Goal: Information Seeking & Learning: Learn about a topic

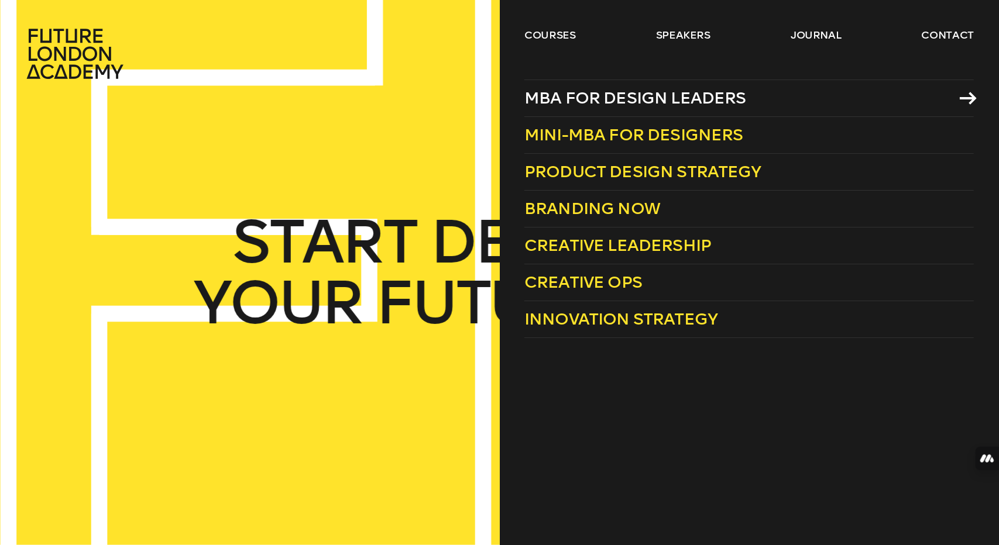
click at [572, 86] on link "MBA for Design Leaders" at bounding box center [748, 98] width 449 height 37
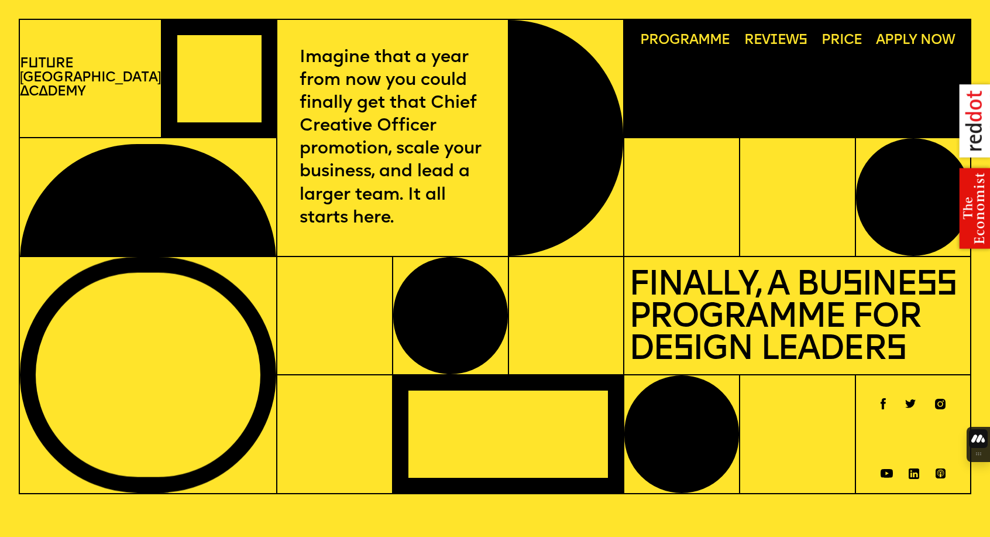
click at [983, 443] on html "F u t u re London A c a demy Imagine that a year from now you could finally get…" at bounding box center [495, 268] width 990 height 537
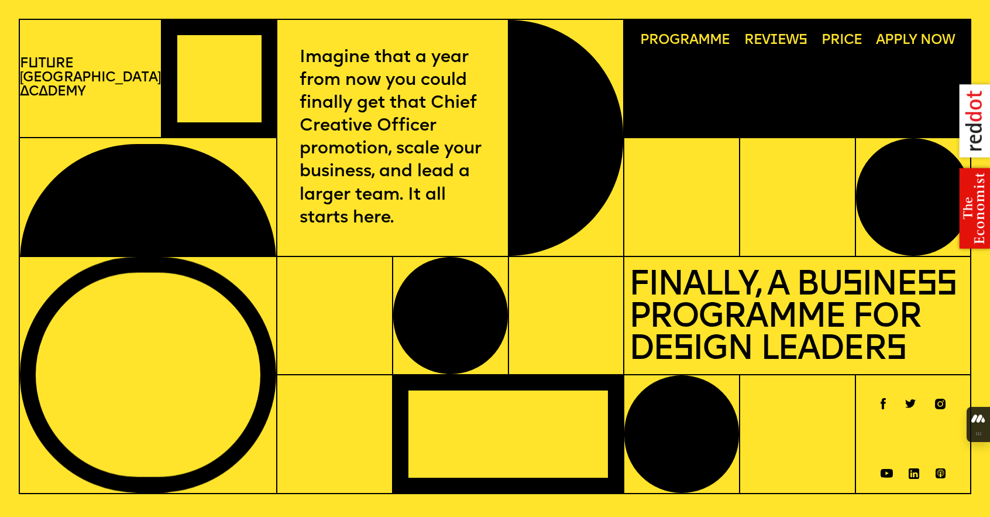
click at [973, 428] on div at bounding box center [978, 434] width 23 height 12
click at [976, 421] on icon at bounding box center [978, 418] width 14 height 9
